Goal: Task Accomplishment & Management: Manage account settings

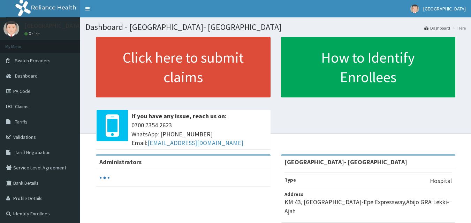
click at [302, 125] on div "Click here to submit claims If you have any issue, reach us on: 0700 7354 2623 …" at bounding box center [275, 96] width 380 height 118
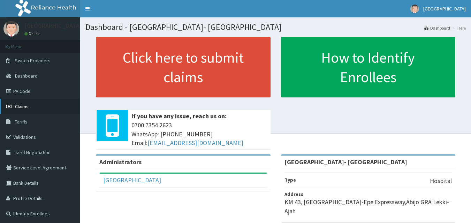
click at [26, 105] on span "Claims" at bounding box center [22, 106] width 14 height 6
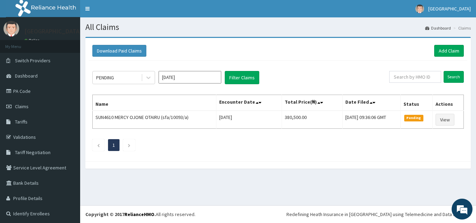
scroll to position [2, 0]
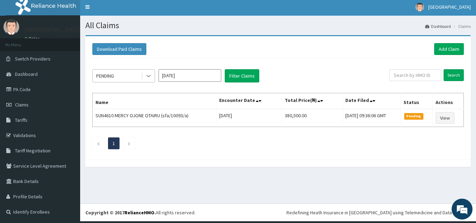
click at [145, 75] on icon at bounding box center [148, 75] width 7 height 7
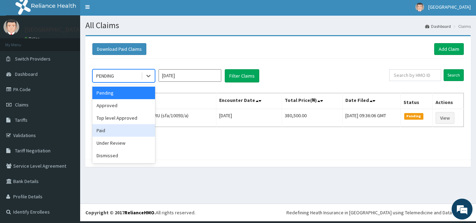
click at [129, 133] on div "Paid" at bounding box center [123, 130] width 63 height 13
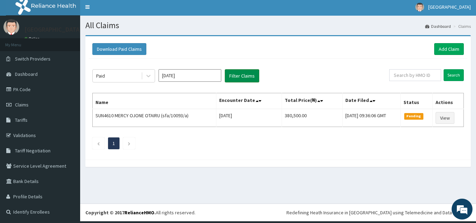
click at [252, 78] on button "Filter Claims" at bounding box center [242, 75] width 34 height 13
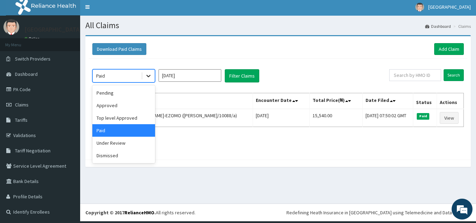
click at [149, 78] on icon at bounding box center [148, 75] width 7 height 7
click at [126, 155] on div "Dismissed" at bounding box center [123, 155] width 63 height 13
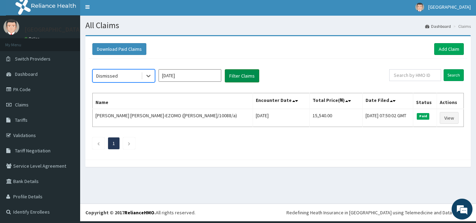
click at [238, 76] on button "Filter Claims" at bounding box center [242, 75] width 34 height 13
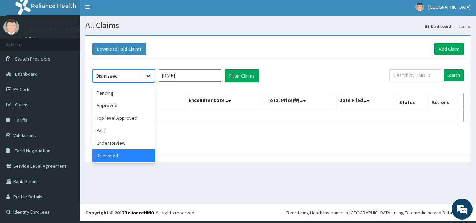
click at [152, 77] on div at bounding box center [148, 76] width 13 height 13
click at [127, 141] on div "Under Review" at bounding box center [123, 143] width 63 height 13
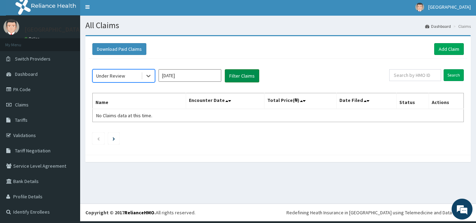
click at [254, 74] on button "Filter Claims" at bounding box center [242, 75] width 34 height 13
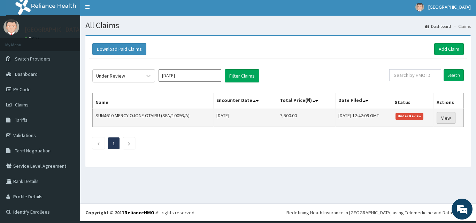
click at [437, 118] on link "View" at bounding box center [446, 118] width 19 height 12
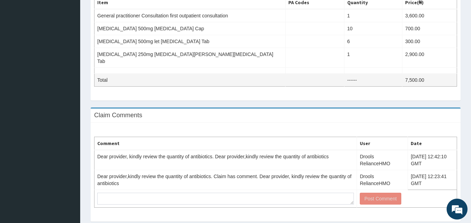
scroll to position [254, 0]
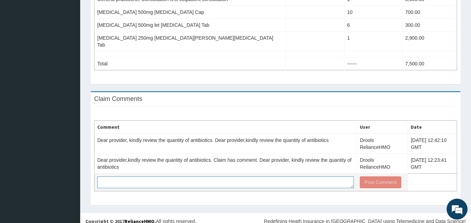
click at [264, 177] on textarea at bounding box center [225, 183] width 256 height 12
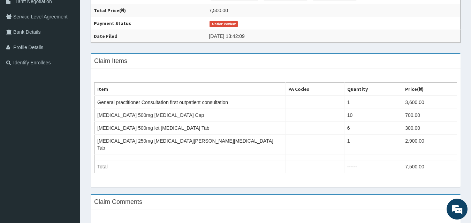
scroll to position [150, 0]
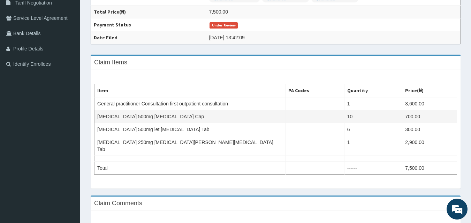
click at [354, 118] on td "10" at bounding box center [373, 116] width 58 height 13
click at [355, 117] on td "10" at bounding box center [373, 116] width 58 height 13
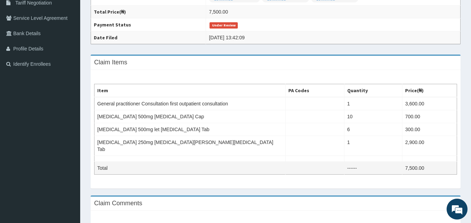
click at [351, 163] on td "------" at bounding box center [373, 168] width 58 height 13
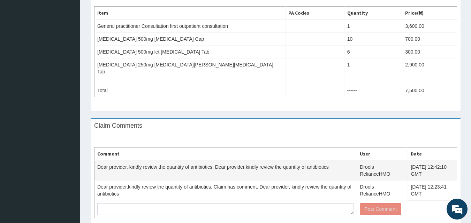
scroll to position [254, 0]
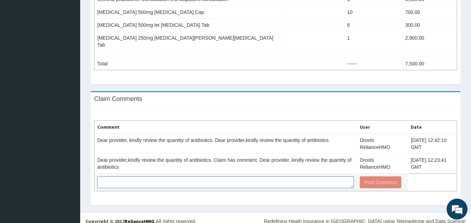
click at [283, 178] on textarea at bounding box center [225, 183] width 256 height 12
type textarea "OK"
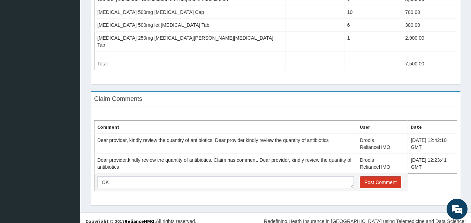
click at [374, 177] on button "Post Comment" at bounding box center [380, 183] width 41 height 12
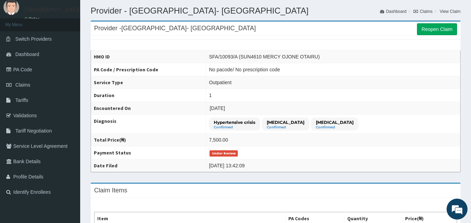
scroll to position [0, 0]
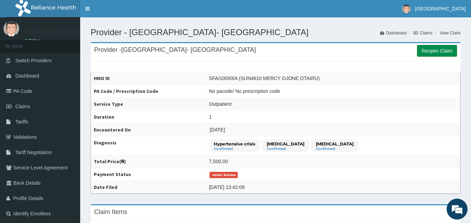
click at [430, 49] on link "Reopen Claim" at bounding box center [437, 51] width 40 height 12
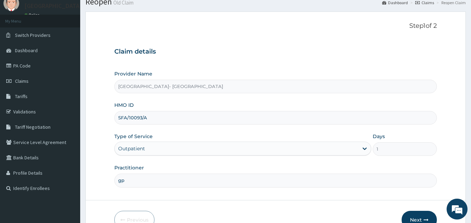
scroll to position [65, 0]
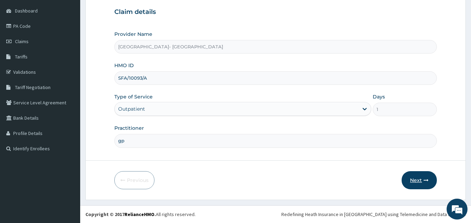
click at [419, 179] on button "Next" at bounding box center [418, 180] width 35 height 18
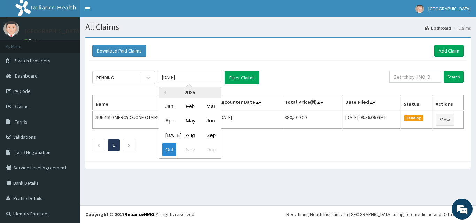
click at [183, 78] on input "[DATE]" at bounding box center [190, 77] width 63 height 13
click at [209, 135] on div "Sep" at bounding box center [210, 135] width 14 height 13
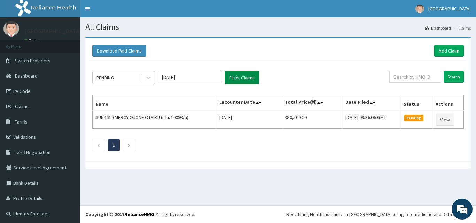
click at [248, 75] on button "Filter Claims" at bounding box center [242, 77] width 34 height 13
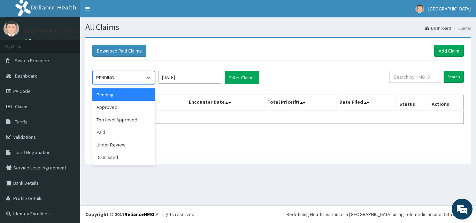
click at [142, 80] on span at bounding box center [142, 77] width 0 height 7
click at [130, 131] on div "Paid" at bounding box center [123, 132] width 63 height 13
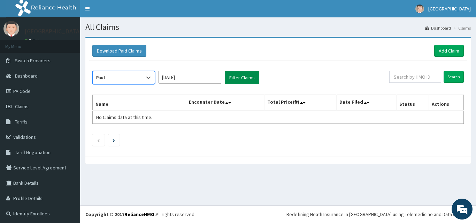
click at [247, 73] on button "Filter Claims" at bounding box center [242, 77] width 34 height 13
click at [248, 73] on button "Filter Claims" at bounding box center [242, 77] width 34 height 13
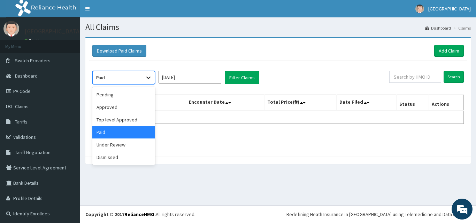
click at [149, 83] on div at bounding box center [148, 77] width 13 height 13
click at [135, 144] on div "Under Review" at bounding box center [123, 145] width 63 height 13
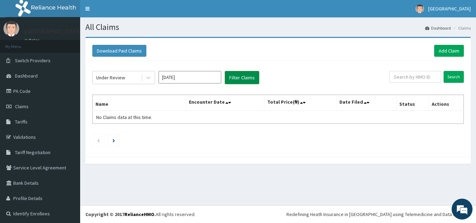
click at [230, 77] on button "Filter Claims" at bounding box center [242, 77] width 34 height 13
click at [232, 77] on button "Filter Claims" at bounding box center [242, 77] width 34 height 13
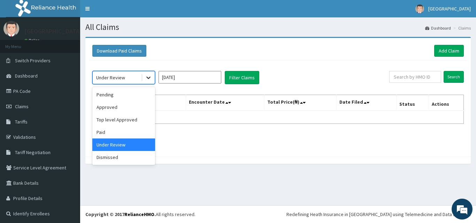
click at [147, 79] on icon at bounding box center [148, 77] width 7 height 7
click at [132, 157] on div "Dismissed" at bounding box center [123, 157] width 63 height 13
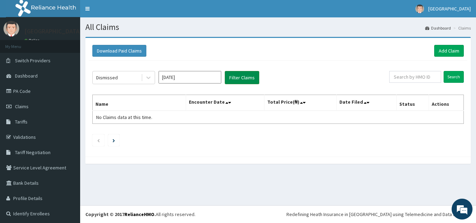
click at [236, 76] on button "Filter Claims" at bounding box center [242, 77] width 34 height 13
click at [150, 75] on icon at bounding box center [148, 77] width 7 height 7
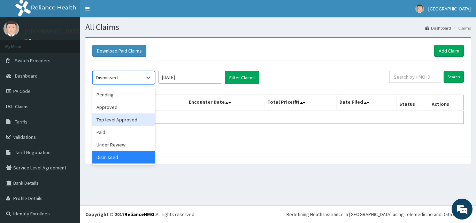
click at [128, 112] on div "Approved" at bounding box center [123, 107] width 63 height 13
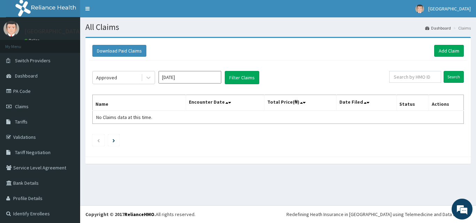
click at [257, 70] on div "Approved [DATE] Filter Claims Search Name Encounter Date Total Price(₦) Date Fi…" at bounding box center [278, 107] width 378 height 93
click at [245, 75] on button "Filter Claims" at bounding box center [242, 77] width 34 height 13
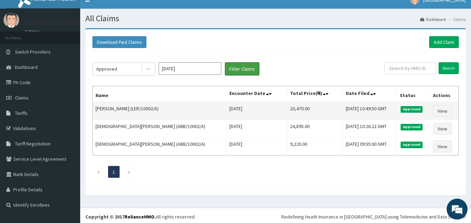
scroll to position [11, 0]
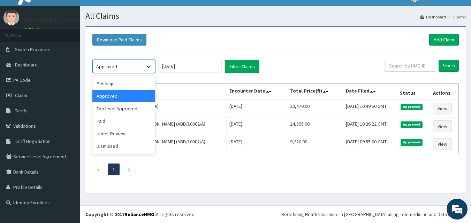
click at [151, 68] on icon at bounding box center [148, 66] width 7 height 7
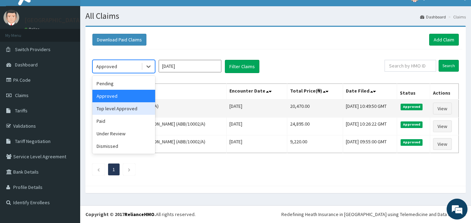
click at [136, 108] on div "Top level Approved" at bounding box center [123, 108] width 63 height 13
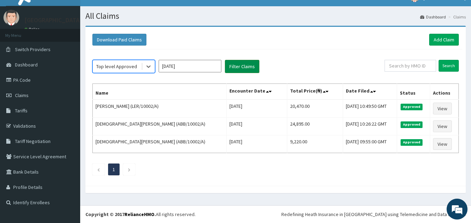
click at [249, 65] on button "Filter Claims" at bounding box center [242, 66] width 34 height 13
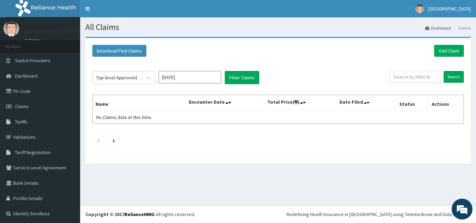
click at [174, 79] on input "[DATE]" at bounding box center [190, 77] width 63 height 13
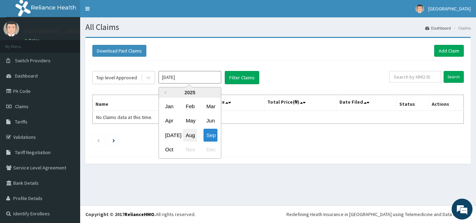
click at [193, 133] on div "Aug" at bounding box center [190, 135] width 14 height 13
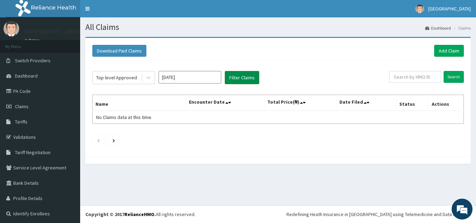
click at [239, 72] on button "Filter Claims" at bounding box center [242, 77] width 34 height 13
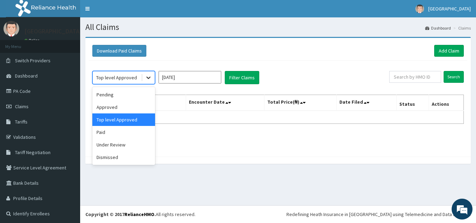
click at [147, 83] on div at bounding box center [148, 77] width 13 height 13
click at [133, 131] on div "Paid" at bounding box center [123, 132] width 63 height 13
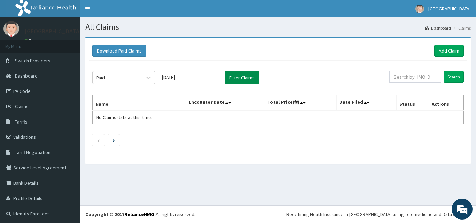
click at [228, 79] on button "Filter Claims" at bounding box center [242, 77] width 34 height 13
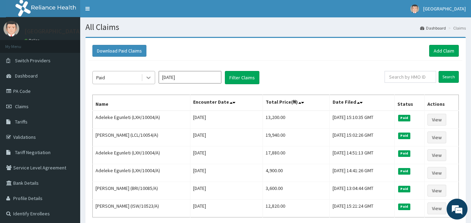
click at [154, 76] on div at bounding box center [148, 77] width 13 height 13
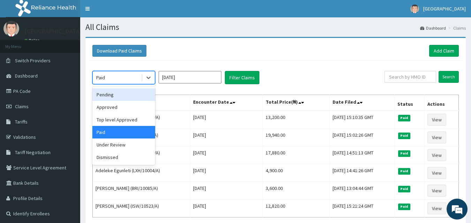
click at [128, 94] on div "Pending" at bounding box center [123, 94] width 63 height 13
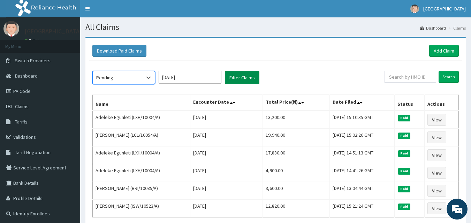
click at [241, 82] on button "Filter Claims" at bounding box center [242, 77] width 34 height 13
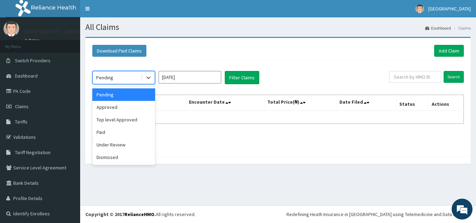
drag, startPoint x: 150, startPoint y: 80, endPoint x: 144, endPoint y: 121, distance: 40.9
click at [149, 85] on div "option Pending, selected. option Pending selected, 1 of 6. 6 results available.…" at bounding box center [278, 107] width 378 height 93
click at [137, 143] on div "Under Review" at bounding box center [123, 145] width 63 height 13
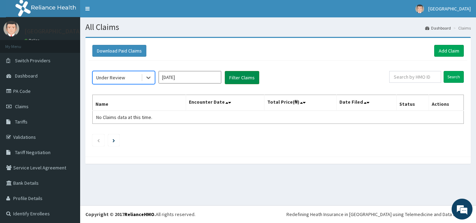
click at [241, 77] on button "Filter Claims" at bounding box center [242, 77] width 34 height 13
click at [241, 81] on button "Filter Claims" at bounding box center [242, 77] width 34 height 13
click at [147, 79] on icon at bounding box center [148, 77] width 7 height 7
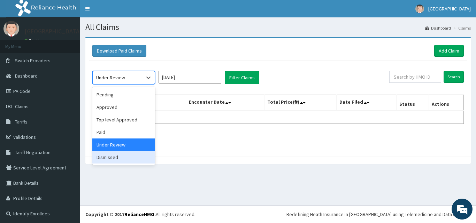
click at [122, 159] on div "Dismissed" at bounding box center [123, 157] width 63 height 13
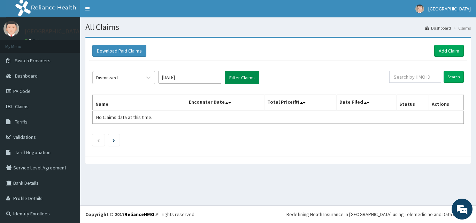
click at [238, 78] on button "Filter Claims" at bounding box center [242, 77] width 34 height 13
click at [152, 78] on icon at bounding box center [148, 77] width 7 height 7
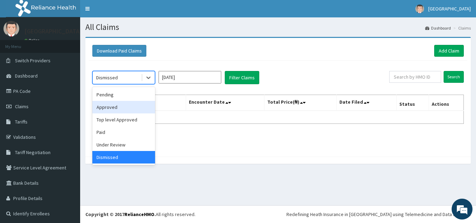
click at [294, 72] on div "option Dismissed, selected. option Approved focused, 2 of 6. 6 results availabl…" at bounding box center [240, 77] width 297 height 13
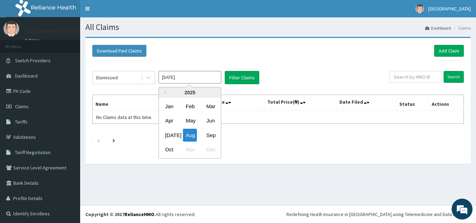
click at [193, 80] on input "[DATE]" at bounding box center [190, 77] width 63 height 13
click at [172, 149] on div "Oct" at bounding box center [169, 150] width 14 height 13
type input "[DATE]"
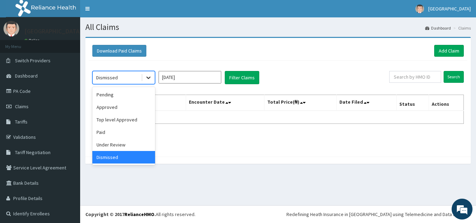
click at [152, 78] on div at bounding box center [148, 77] width 13 height 13
click at [135, 132] on div "Paid" at bounding box center [123, 132] width 63 height 13
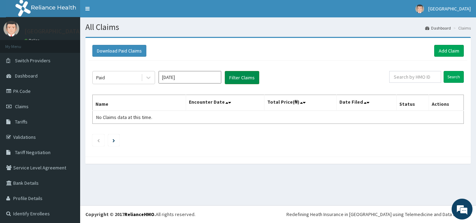
click at [242, 77] on button "Filter Claims" at bounding box center [242, 77] width 34 height 13
